Goal: Information Seeking & Learning: Learn about a topic

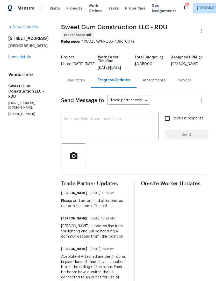
click at [130, 9] on span "Properties" at bounding box center [135, 8] width 20 height 5
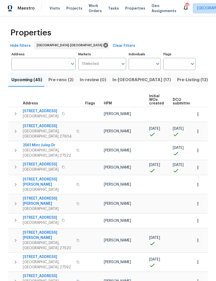
click at [75, 7] on span "Projects" at bounding box center [74, 8] width 16 height 5
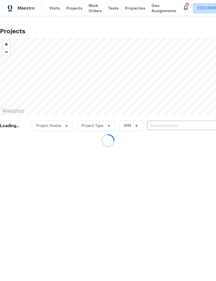
click at [177, 124] on div at bounding box center [108, 140] width 216 height 281
click at [174, 125] on div at bounding box center [108, 140] width 216 height 281
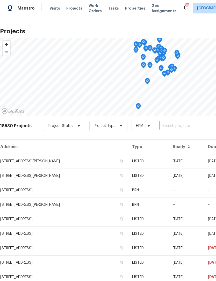
click at [180, 126] on input "text" at bounding box center [188, 126] width 59 height 8
type input "wendy"
click at [184, 139] on li "709 Wendy Way, Durham, NC 27712" at bounding box center [176, 138] width 75 height 9
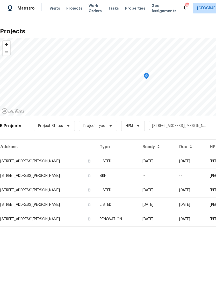
click at [38, 162] on td "709 Wendy Way, Durham, NC 27712" at bounding box center [47, 161] width 95 height 14
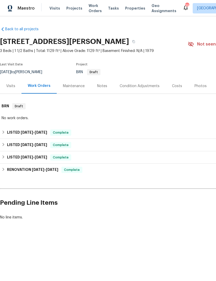
click at [147, 86] on div "Condition Adjustments" at bounding box center [140, 86] width 40 height 5
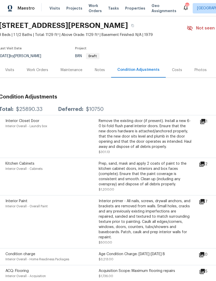
scroll to position [16, 1]
click at [206, 118] on div "Interior Closet Door Interior Overall - Laundry box Remove the existing door (i…" at bounding box center [145, 136] width 292 height 43
click at [204, 120] on icon at bounding box center [202, 121] width 5 height 5
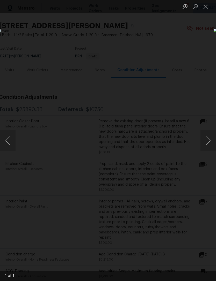
click at [168, 64] on div "Lightbox" at bounding box center [108, 140] width 216 height 281
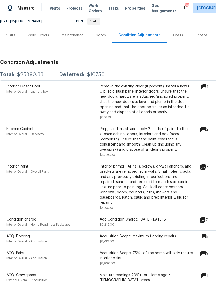
scroll to position [51, 0]
click at [206, 89] on icon at bounding box center [203, 86] width 5 height 5
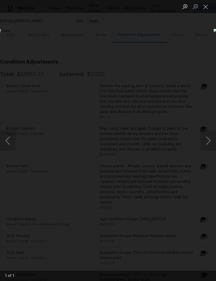
click at [176, 52] on div "Lightbox" at bounding box center [108, 140] width 216 height 281
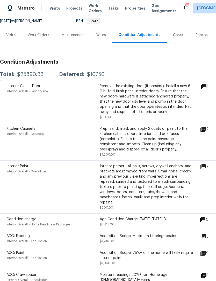
click at [205, 130] on icon at bounding box center [202, 129] width 5 height 5
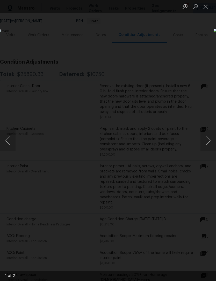
click at [210, 143] on button "Next image" at bounding box center [208, 140] width 16 height 21
click at [180, 55] on div "Lightbox" at bounding box center [108, 140] width 216 height 281
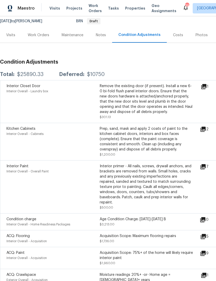
click at [205, 165] on icon at bounding box center [202, 166] width 5 height 5
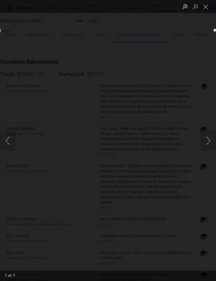
click at [208, 146] on button "Next image" at bounding box center [208, 140] width 16 height 21
click at [208, 143] on button "Next image" at bounding box center [208, 140] width 16 height 21
click at [208, 146] on button "Next image" at bounding box center [208, 140] width 16 height 21
click at [209, 144] on button "Next image" at bounding box center [208, 140] width 16 height 21
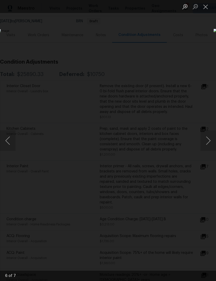
click at [181, 54] on div "Lightbox" at bounding box center [108, 140] width 216 height 281
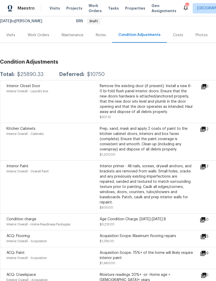
click at [206, 234] on icon at bounding box center [203, 237] width 6 height 6
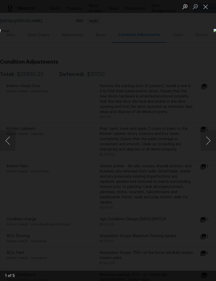
click at [208, 139] on button "Next image" at bounding box center [208, 140] width 16 height 21
click at [207, 139] on button "Next image" at bounding box center [208, 140] width 16 height 21
click at [207, 143] on button "Next image" at bounding box center [208, 140] width 16 height 21
click at [209, 141] on button "Next image" at bounding box center [208, 140] width 16 height 21
click at [208, 141] on button "Next image" at bounding box center [208, 140] width 16 height 21
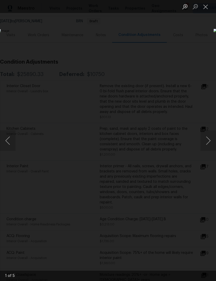
click at [192, 55] on div "Lightbox" at bounding box center [108, 140] width 216 height 281
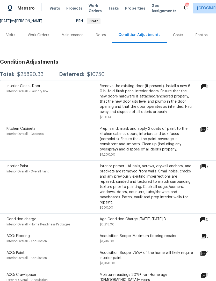
click at [205, 251] on icon at bounding box center [202, 253] width 5 height 5
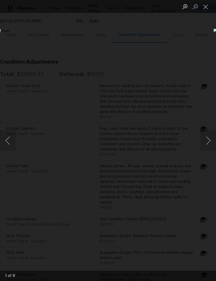
click at [207, 138] on button "Next image" at bounding box center [208, 140] width 16 height 21
click at [208, 140] on button "Next image" at bounding box center [208, 140] width 16 height 21
click at [208, 139] on button "Next image" at bounding box center [208, 140] width 16 height 21
click at [208, 138] on button "Next image" at bounding box center [208, 140] width 16 height 21
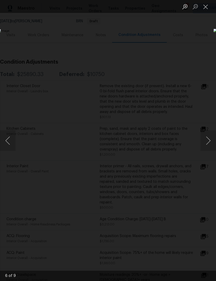
click at [207, 138] on button "Next image" at bounding box center [208, 140] width 16 height 21
click at [208, 140] on button "Next image" at bounding box center [208, 140] width 16 height 21
click at [208, 137] on button "Next image" at bounding box center [208, 140] width 16 height 21
click at [185, 53] on div "Lightbox" at bounding box center [108, 140] width 216 height 281
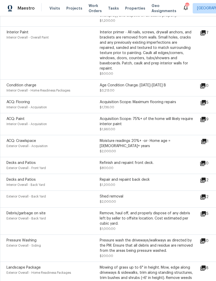
scroll to position [187, 0]
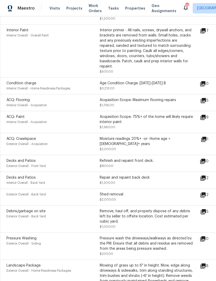
click at [205, 176] on icon at bounding box center [202, 178] width 5 height 5
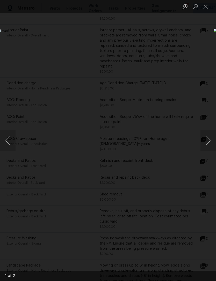
click at [208, 140] on button "Next image" at bounding box center [208, 140] width 16 height 21
click at [204, 6] on button "Close lightbox" at bounding box center [205, 6] width 10 height 9
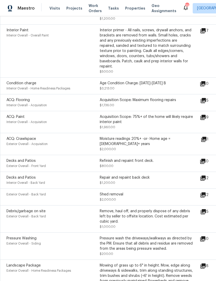
click at [206, 209] on icon at bounding box center [203, 211] width 5 height 5
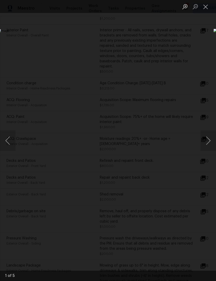
click at [207, 145] on button "Next image" at bounding box center [208, 140] width 16 height 21
click at [207, 141] on button "Next image" at bounding box center [208, 140] width 16 height 21
click at [207, 136] on button "Next image" at bounding box center [208, 140] width 16 height 21
click at [206, 143] on button "Next image" at bounding box center [208, 140] width 16 height 21
click at [203, 6] on button "Close lightbox" at bounding box center [205, 6] width 10 height 9
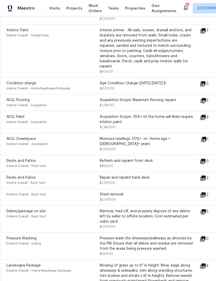
click at [206, 263] on icon at bounding box center [203, 266] width 6 height 6
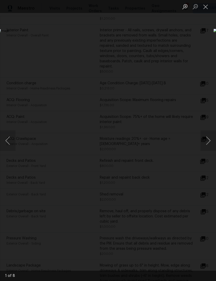
click at [209, 141] on button "Next image" at bounding box center [208, 140] width 16 height 21
click at [208, 139] on button "Next image" at bounding box center [208, 140] width 16 height 21
click at [209, 139] on button "Next image" at bounding box center [208, 140] width 16 height 21
click at [209, 140] on button "Next image" at bounding box center [208, 140] width 16 height 21
click at [209, 139] on button "Next image" at bounding box center [208, 140] width 16 height 21
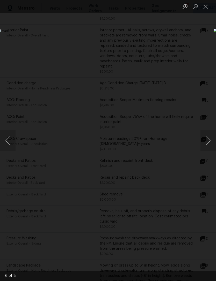
click at [210, 140] on button "Next image" at bounding box center [208, 140] width 16 height 21
click at [208, 141] on button "Next image" at bounding box center [208, 140] width 16 height 21
click at [210, 139] on button "Next image" at bounding box center [208, 140] width 16 height 21
click at [174, 40] on div "Lightbox" at bounding box center [108, 140] width 216 height 281
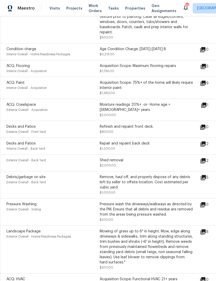
scroll to position [222, 0]
click at [206, 229] on icon at bounding box center [203, 232] width 6 height 6
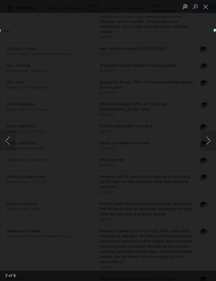
click at [209, 141] on button "Next image" at bounding box center [208, 140] width 16 height 21
click at [206, 140] on button "Next image" at bounding box center [208, 140] width 16 height 21
click at [206, 141] on button "Next image" at bounding box center [208, 140] width 16 height 21
click at [207, 141] on button "Next image" at bounding box center [208, 140] width 16 height 21
click at [207, 139] on button "Next image" at bounding box center [208, 140] width 16 height 21
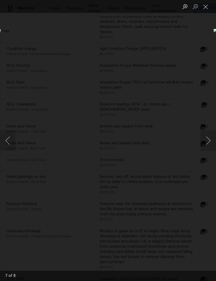
click at [12, 129] on img "Lightbox" at bounding box center [84, 141] width 172 height 224
click at [9, 139] on button "Previous image" at bounding box center [8, 140] width 16 height 21
click at [164, 65] on div "Lightbox" at bounding box center [108, 140] width 216 height 281
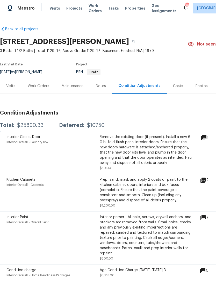
scroll to position [0, 0]
click at [197, 87] on div "Photos" at bounding box center [201, 86] width 12 height 5
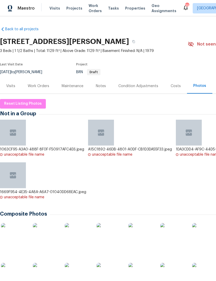
click at [9, 239] on img at bounding box center [14, 236] width 26 height 26
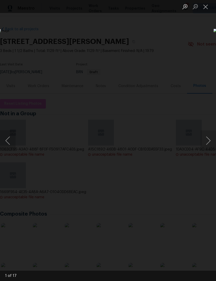
click at [206, 140] on button "Next image" at bounding box center [208, 140] width 16 height 21
click at [208, 138] on button "Next image" at bounding box center [208, 140] width 16 height 21
click at [208, 142] on button "Next image" at bounding box center [208, 140] width 16 height 21
click at [208, 138] on button "Next image" at bounding box center [208, 140] width 16 height 21
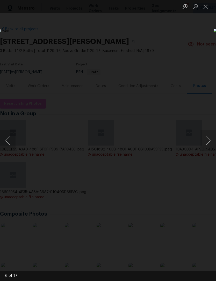
click at [207, 143] on button "Next image" at bounding box center [208, 140] width 16 height 21
click at [208, 144] on button "Next image" at bounding box center [208, 140] width 16 height 21
click at [207, 143] on button "Next image" at bounding box center [208, 140] width 16 height 21
click at [207, 142] on button "Next image" at bounding box center [208, 140] width 16 height 21
click at [207, 139] on button "Next image" at bounding box center [208, 140] width 16 height 21
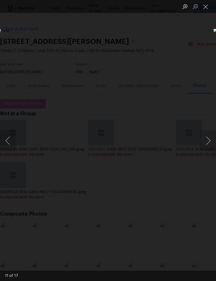
click at [207, 141] on button "Next image" at bounding box center [208, 140] width 16 height 21
click at [168, 156] on img "Lightbox" at bounding box center [91, 126] width 435 height 566
click at [207, 134] on button "Next image" at bounding box center [208, 140] width 16 height 21
click at [207, 140] on button "Next image" at bounding box center [208, 140] width 16 height 21
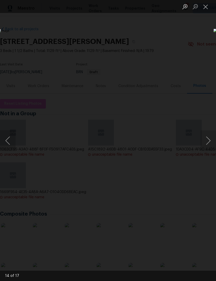
click at [206, 138] on button "Next image" at bounding box center [208, 140] width 16 height 21
click at [203, 7] on button "Close lightbox" at bounding box center [205, 6] width 10 height 9
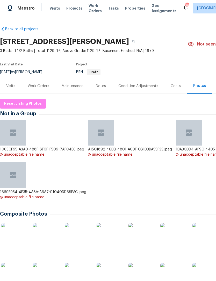
click at [79, 235] on img at bounding box center [78, 236] width 26 height 26
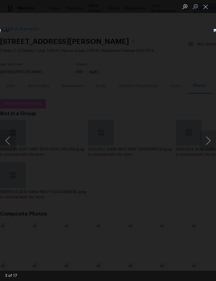
click at [208, 142] on button "Next image" at bounding box center [208, 140] width 16 height 21
click at [8, 144] on button "Previous image" at bounding box center [8, 140] width 16 height 21
click at [202, 8] on button "Close lightbox" at bounding box center [205, 6] width 10 height 9
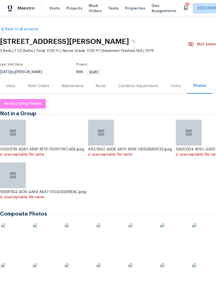
click at [138, 85] on div "Condition Adjustments" at bounding box center [138, 86] width 40 height 5
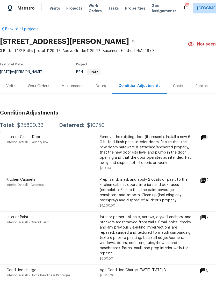
click at [205, 180] on icon at bounding box center [202, 180] width 5 height 5
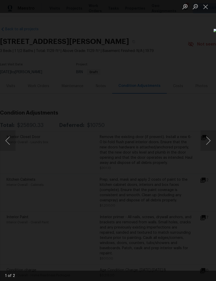
click at [80, 130] on img "Lightbox" at bounding box center [111, 153] width 337 height 440
click at [210, 141] on button "Next image" at bounding box center [208, 140] width 16 height 21
click at [208, 4] on button "Close lightbox" at bounding box center [205, 6] width 10 height 9
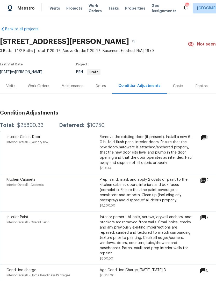
click at [199, 87] on div "Photos" at bounding box center [201, 86] width 12 height 5
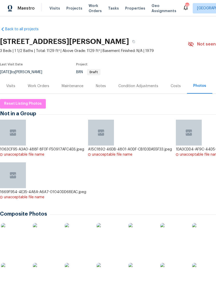
click at [16, 235] on img at bounding box center [14, 236] width 26 height 26
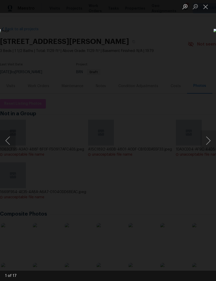
click at [206, 137] on button "Next image" at bounding box center [208, 140] width 16 height 21
click at [208, 135] on button "Next image" at bounding box center [208, 140] width 16 height 21
click at [207, 142] on button "Next image" at bounding box center [208, 140] width 16 height 21
click at [207, 143] on button "Next image" at bounding box center [208, 140] width 16 height 21
click at [8, 142] on button "Previous image" at bounding box center [8, 140] width 16 height 21
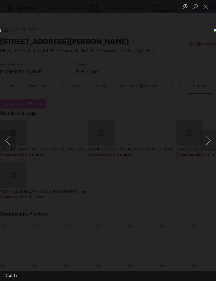
click at [13, 139] on button "Previous image" at bounding box center [8, 140] width 16 height 21
click at [169, 154] on img "Lightbox" at bounding box center [84, 141] width 172 height 224
click at [207, 142] on button "Next image" at bounding box center [208, 140] width 16 height 21
click at [207, 141] on button "Next image" at bounding box center [208, 140] width 16 height 21
click at [206, 139] on button "Next image" at bounding box center [208, 140] width 16 height 21
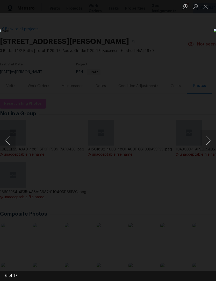
click at [206, 141] on button "Next image" at bounding box center [208, 140] width 16 height 21
click at [208, 142] on button "Next image" at bounding box center [208, 140] width 16 height 21
click at [9, 140] on button "Previous image" at bounding box center [8, 140] width 16 height 21
click at [209, 144] on button "Next image" at bounding box center [208, 140] width 16 height 21
click at [207, 142] on button "Next image" at bounding box center [208, 140] width 16 height 21
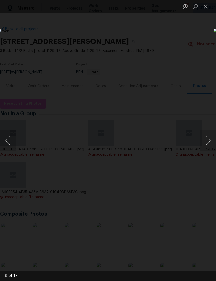
click at [209, 135] on button "Next image" at bounding box center [208, 140] width 16 height 21
click at [208, 148] on button "Next image" at bounding box center [208, 140] width 16 height 21
click at [209, 144] on button "Next image" at bounding box center [208, 140] width 16 height 21
click at [207, 146] on button "Next image" at bounding box center [208, 140] width 16 height 21
click at [203, 5] on button "Close lightbox" at bounding box center [205, 6] width 10 height 9
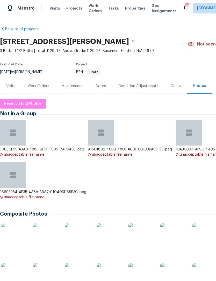
click at [111, 240] on img at bounding box center [110, 236] width 26 height 26
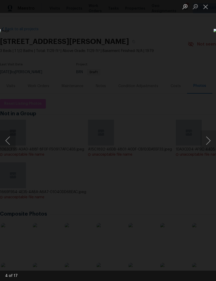
click at [208, 5] on button "Close lightbox" at bounding box center [205, 6] width 10 height 9
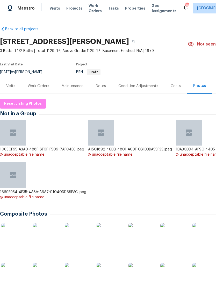
click at [144, 90] on div "Condition Adjustments" at bounding box center [138, 85] width 52 height 15
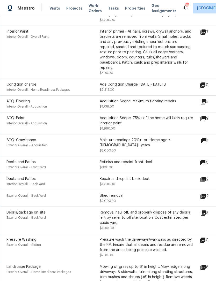
scroll to position [187, 0]
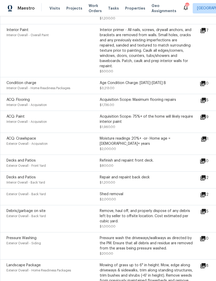
click at [206, 209] on icon at bounding box center [203, 211] width 5 height 5
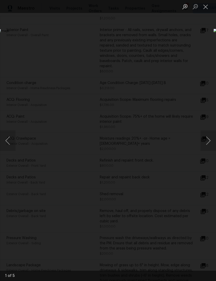
click at [210, 139] on button "Next image" at bounding box center [208, 140] width 16 height 21
click at [206, 141] on button "Next image" at bounding box center [208, 140] width 16 height 21
click at [208, 140] on button "Next image" at bounding box center [208, 140] width 16 height 21
click at [208, 145] on button "Next image" at bounding box center [208, 140] width 16 height 21
click at [209, 141] on button "Next image" at bounding box center [208, 140] width 16 height 21
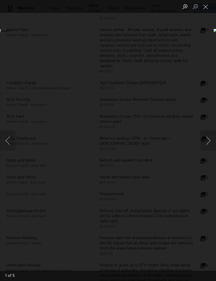
click at [205, 7] on button "Close lightbox" at bounding box center [205, 6] width 10 height 9
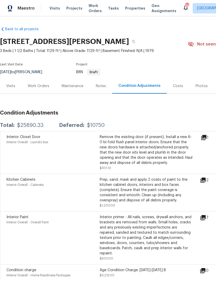
scroll to position [0, 0]
click at [200, 85] on div "Photos" at bounding box center [201, 86] width 12 height 5
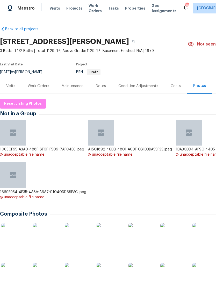
click at [170, 243] on img at bounding box center [173, 236] width 26 height 26
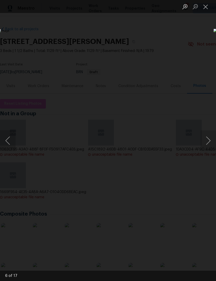
click at [16, 135] on img "Lightbox" at bounding box center [84, 141] width 172 height 224
click at [7, 138] on button "Previous image" at bounding box center [8, 140] width 16 height 21
click at [5, 145] on button "Previous image" at bounding box center [8, 140] width 16 height 21
click at [207, 4] on button "Close lightbox" at bounding box center [205, 6] width 10 height 9
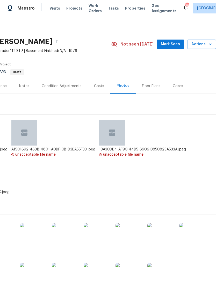
scroll to position [0, 77]
click at [33, 237] on img at bounding box center [33, 236] width 26 height 26
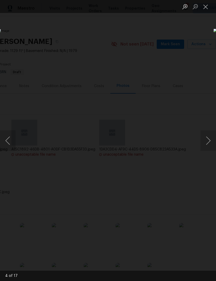
click at [208, 9] on button "Close lightbox" at bounding box center [205, 6] width 10 height 9
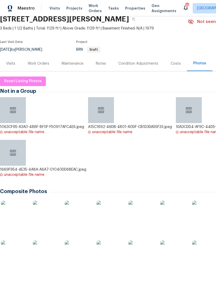
scroll to position [23, 0]
click at [174, 65] on div "Costs" at bounding box center [176, 63] width 10 height 5
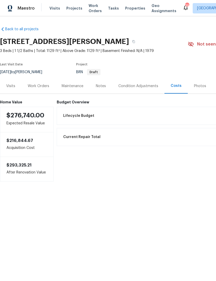
click at [142, 85] on div "Condition Adjustments" at bounding box center [138, 86] width 40 height 5
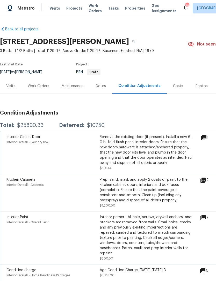
click at [174, 87] on div "Costs" at bounding box center [178, 86] width 10 height 5
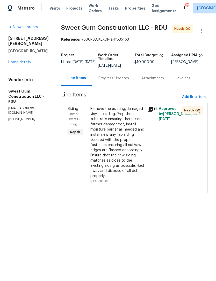
click at [27, 61] on link "Home details" at bounding box center [19, 63] width 23 height 4
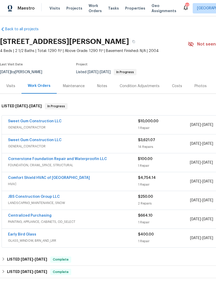
click at [43, 120] on link "Sweet Gum Construction LLC" at bounding box center [35, 122] width 54 height 4
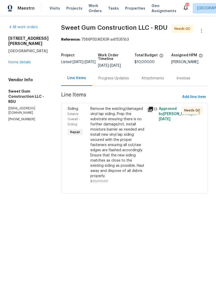
click at [129, 147] on div "Remove the existing/damaged vinyl lap siding. Prep the substrate ensuring there…" at bounding box center [117, 142] width 54 height 72
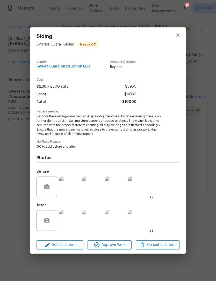
click at [67, 223] on img at bounding box center [69, 220] width 21 height 21
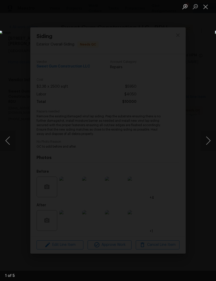
click at [209, 141] on button "Next image" at bounding box center [208, 140] width 16 height 21
click at [207, 143] on button "Next image" at bounding box center [208, 140] width 16 height 21
click at [206, 144] on button "Next image" at bounding box center [208, 140] width 16 height 21
click at [207, 143] on button "Next image" at bounding box center [208, 140] width 16 height 21
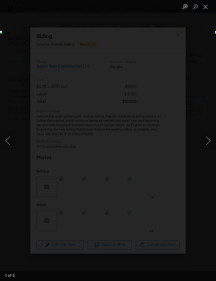
click at [206, 144] on button "Next image" at bounding box center [208, 140] width 16 height 21
click at [204, 8] on button "Close lightbox" at bounding box center [205, 6] width 10 height 9
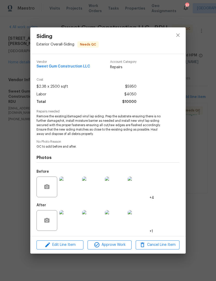
click at [76, 189] on img at bounding box center [69, 187] width 21 height 21
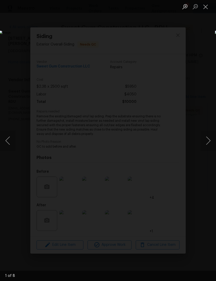
click at [207, 142] on button "Next image" at bounding box center [208, 140] width 16 height 21
click at [206, 142] on button "Next image" at bounding box center [208, 140] width 16 height 21
click at [209, 141] on button "Next image" at bounding box center [208, 140] width 16 height 21
click at [208, 6] on button "Close lightbox" at bounding box center [205, 6] width 10 height 9
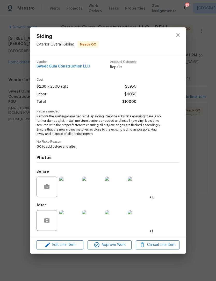
click at [74, 225] on img at bounding box center [69, 220] width 21 height 21
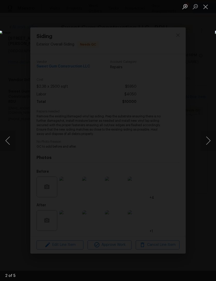
click at [205, 5] on button "Close lightbox" at bounding box center [205, 6] width 10 height 9
